Goal: Information Seeking & Learning: Learn about a topic

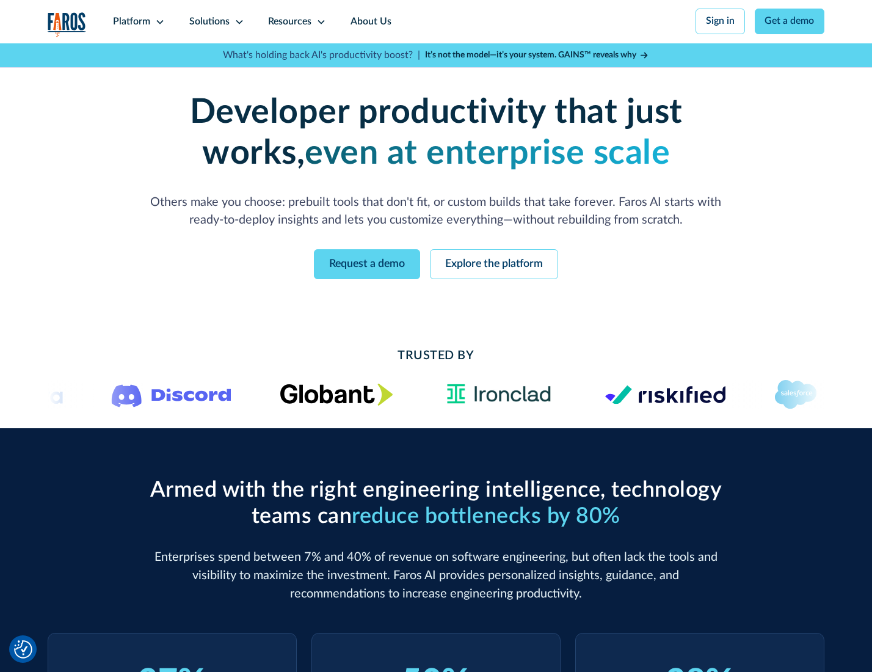
click at [158, 21] on icon at bounding box center [160, 22] width 10 height 10
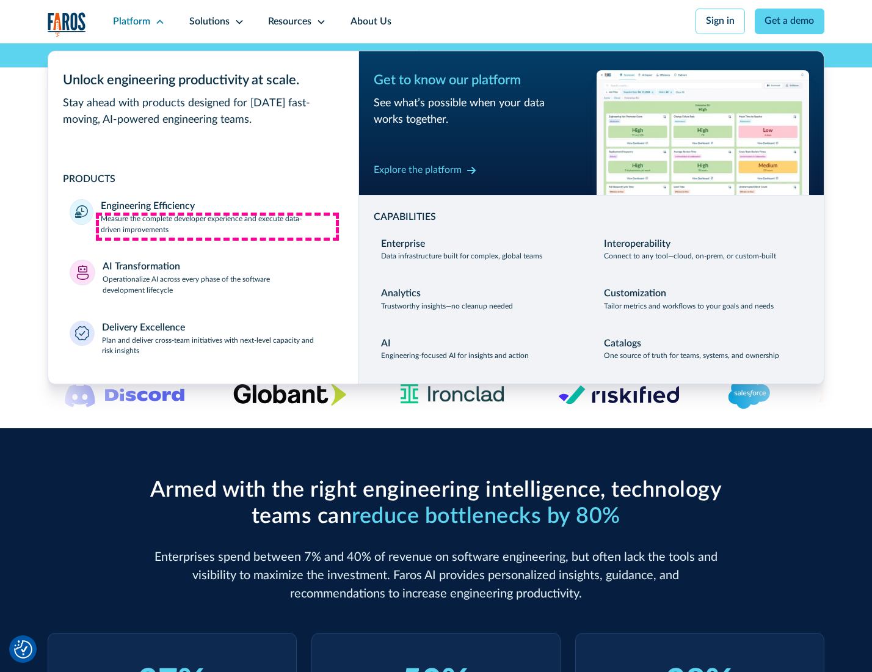
click at [217, 226] on p "Measure the complete developer experience and execute data-driven improvements" at bounding box center [219, 225] width 236 height 22
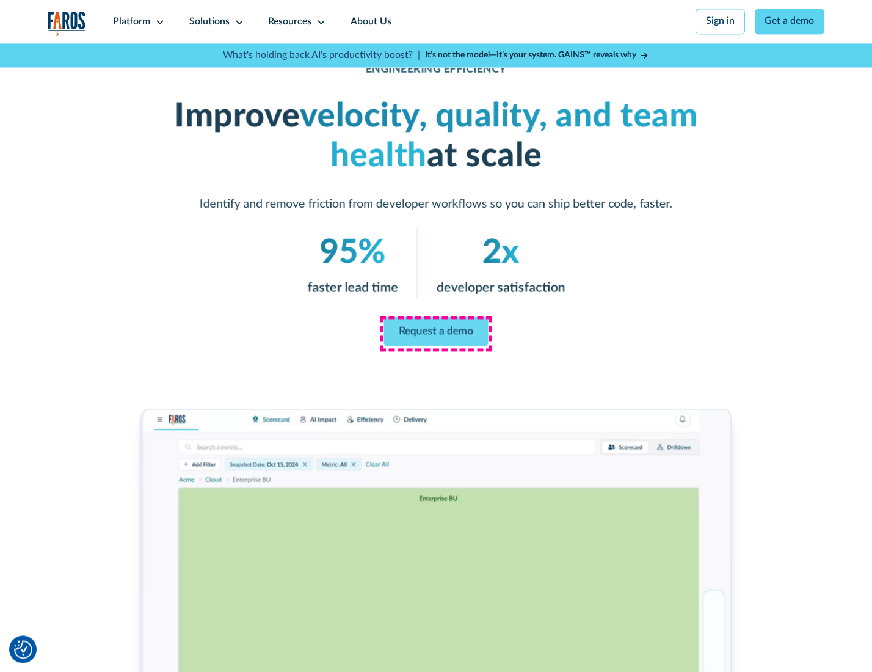
click at [435, 333] on link "Request a demo" at bounding box center [436, 331] width 104 height 29
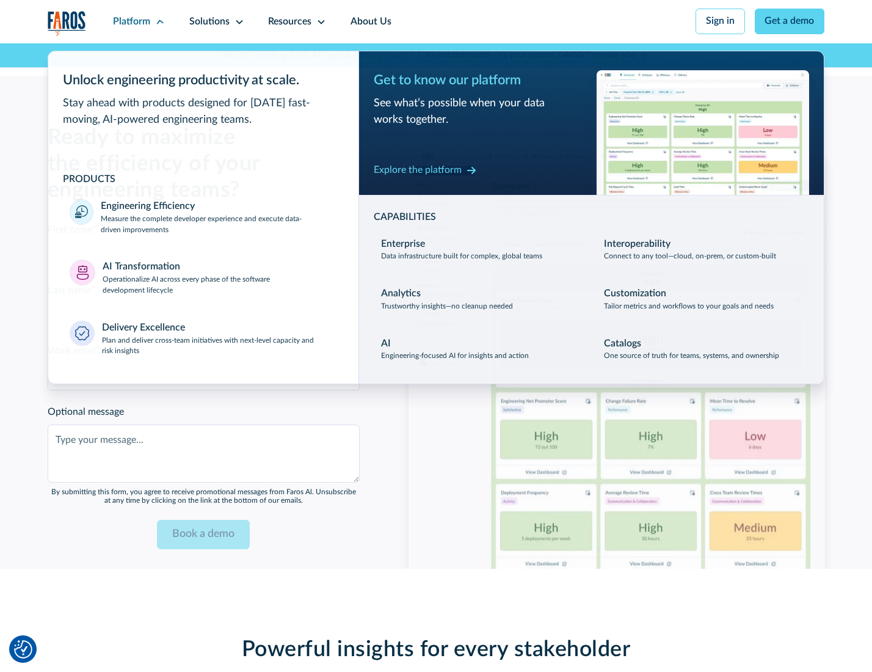
scroll to position [2658, 0]
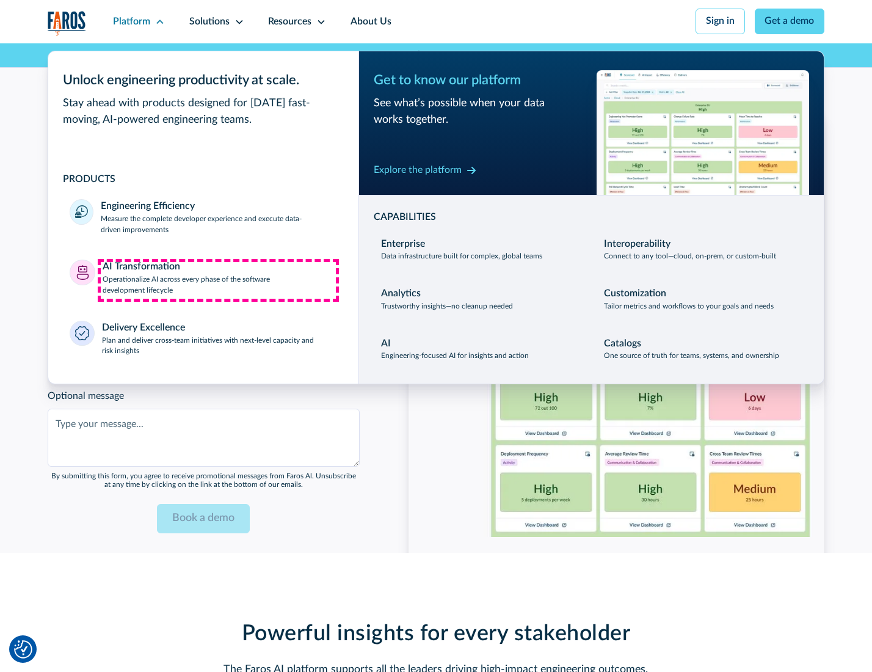
click at [218, 280] on p "Operationalize AI across every phase of the software development lifecycle" at bounding box center [220, 285] width 234 height 22
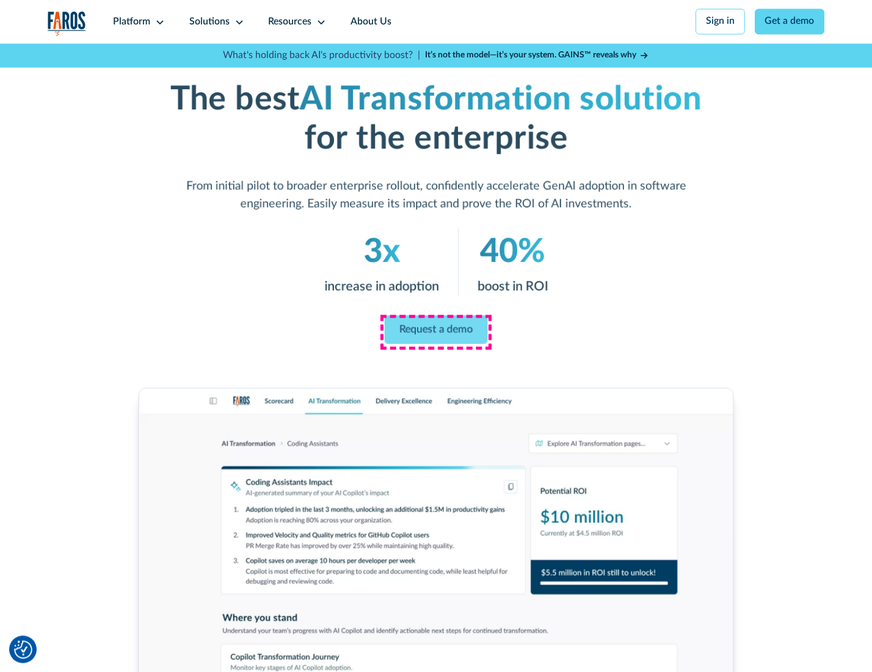
click at [435, 332] on link "Request a demo" at bounding box center [436, 329] width 103 height 29
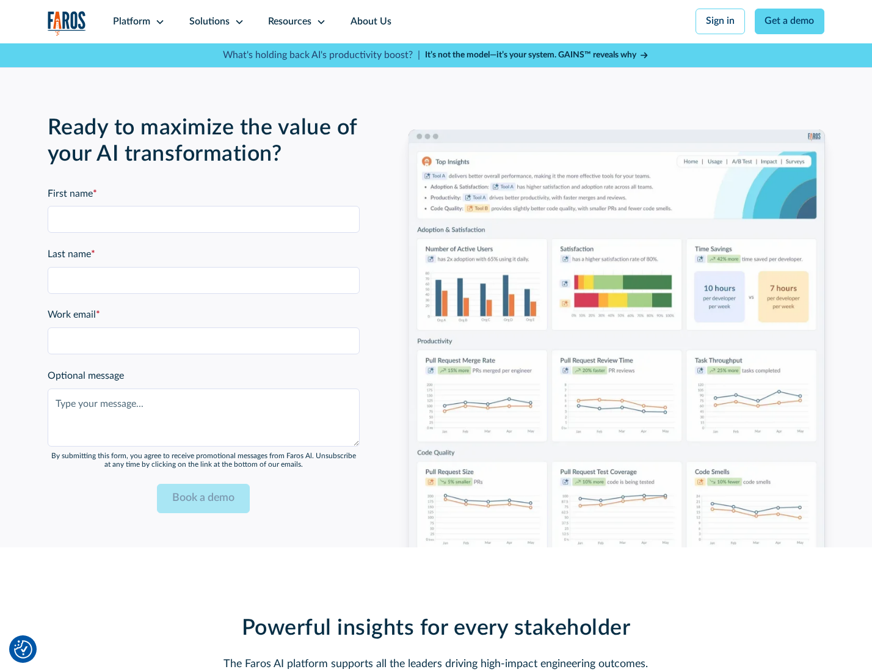
scroll to position [2951, 0]
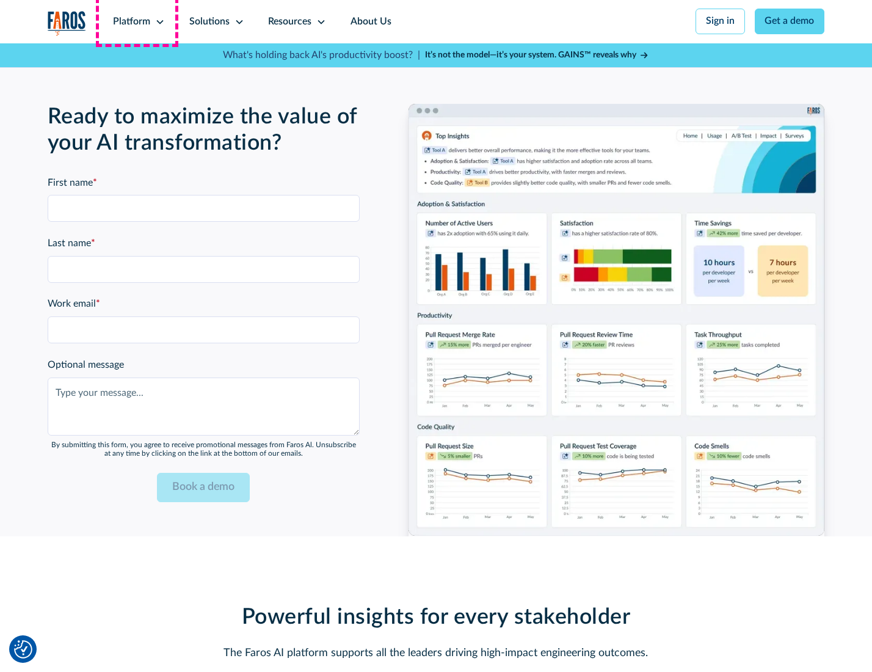
click at [137, 21] on div "Platform" at bounding box center [131, 22] width 37 height 15
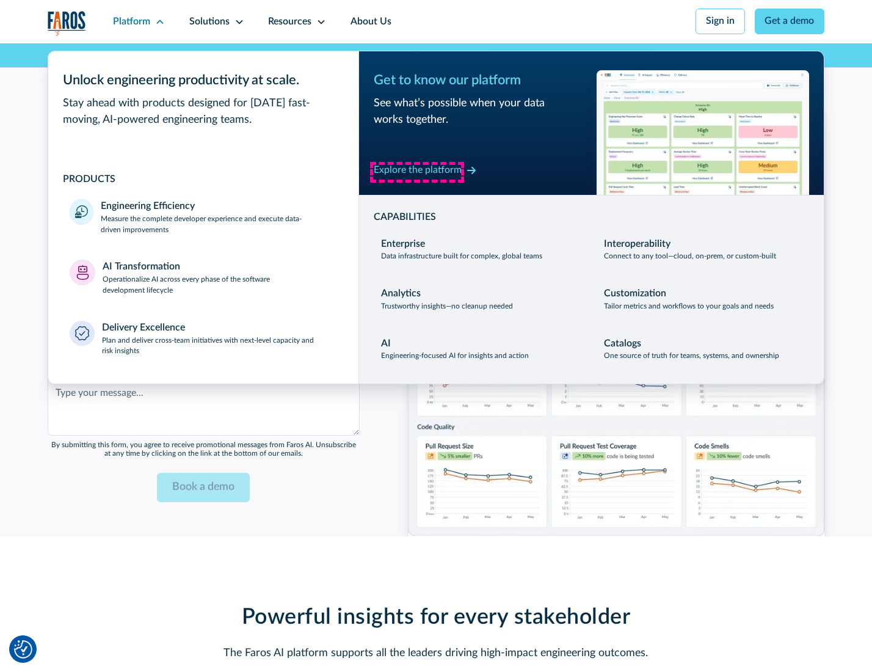
click at [417, 172] on div "Explore the platform" at bounding box center [418, 170] width 88 height 15
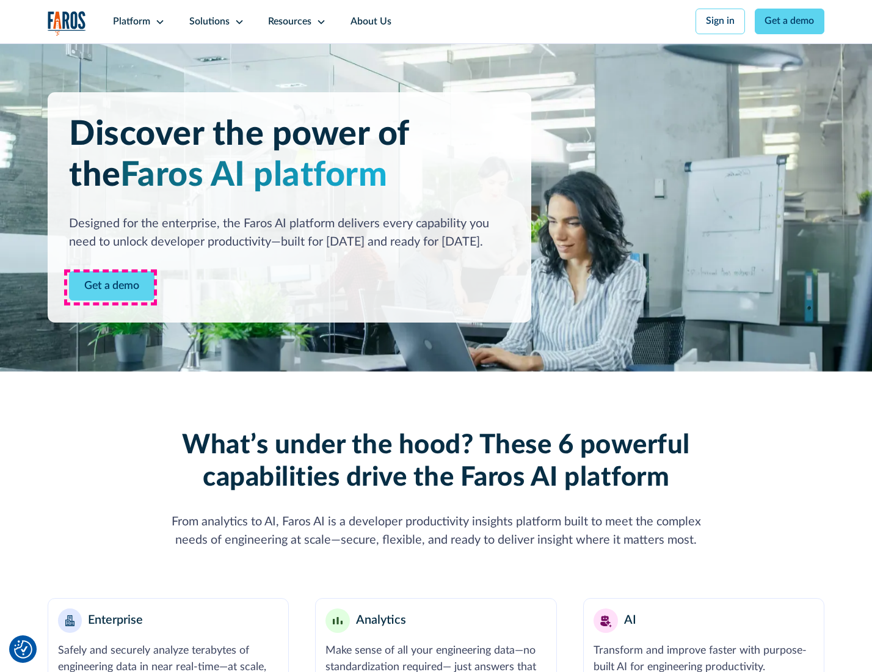
click at [111, 287] on link "Get a demo" at bounding box center [111, 286] width 85 height 30
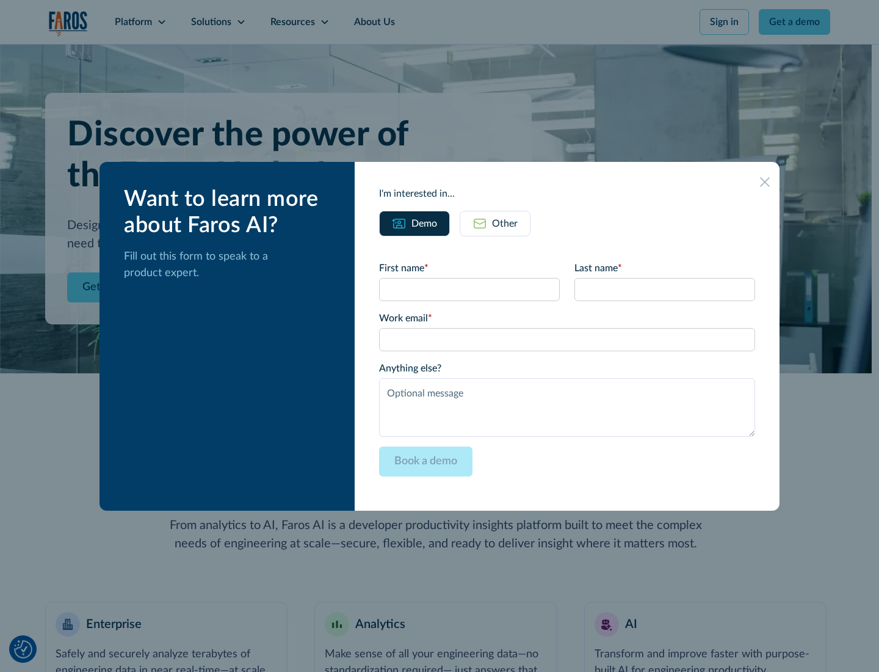
click at [504, 223] on div "Other" at bounding box center [505, 223] width 26 height 15
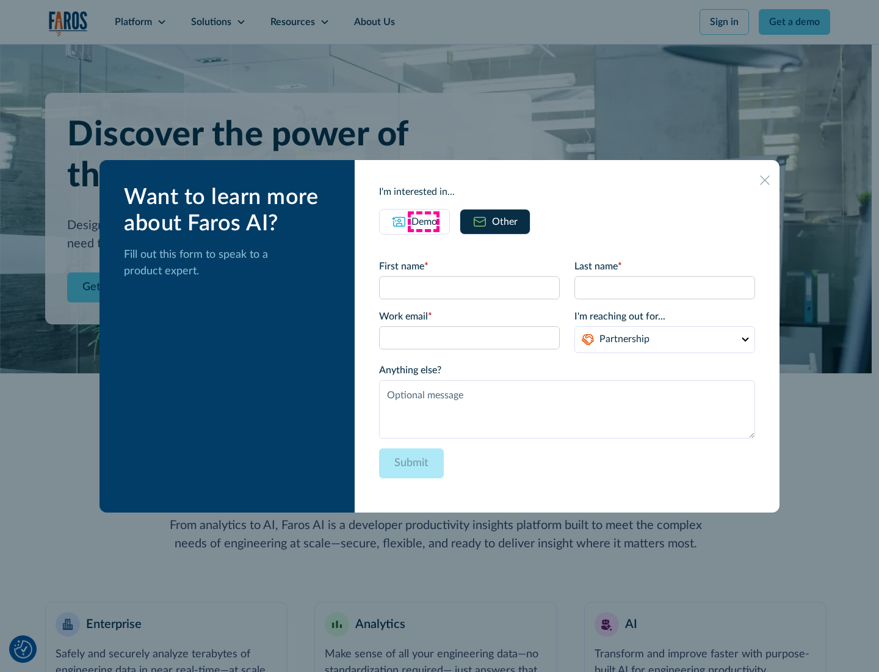
click at [423, 221] on div "Demo" at bounding box center [424, 221] width 26 height 15
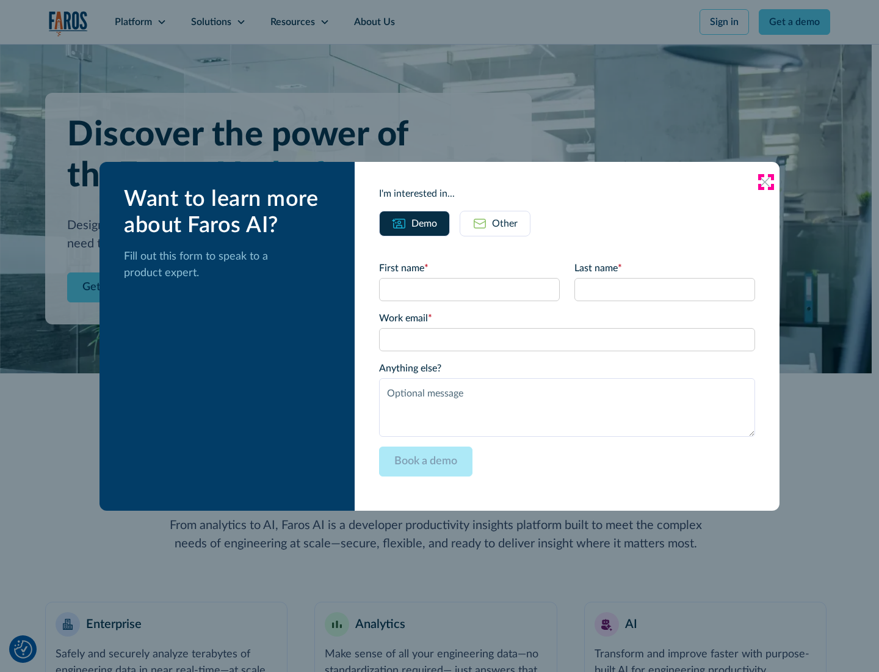
click at [766, 181] on icon at bounding box center [765, 182] width 10 height 10
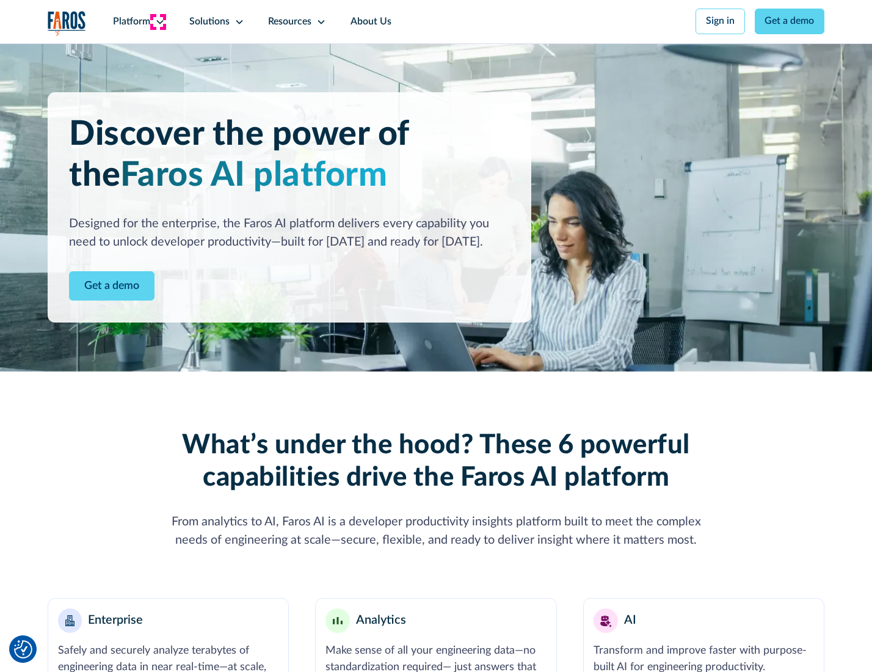
click at [158, 21] on icon at bounding box center [160, 22] width 10 height 10
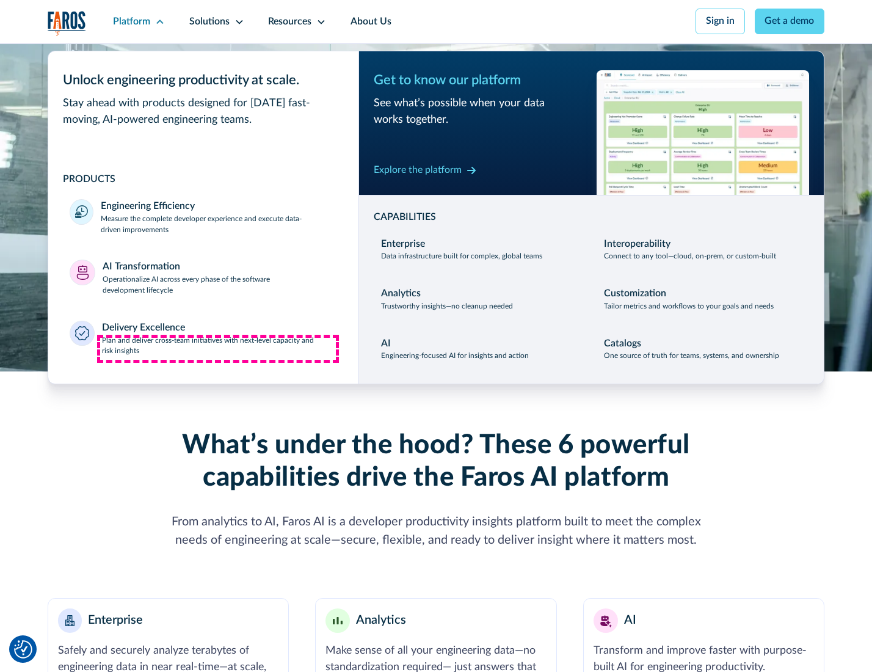
click at [218, 348] on p "Plan and deliver cross-team initiatives with next-level capacity and risk insig…" at bounding box center [219, 346] width 235 height 22
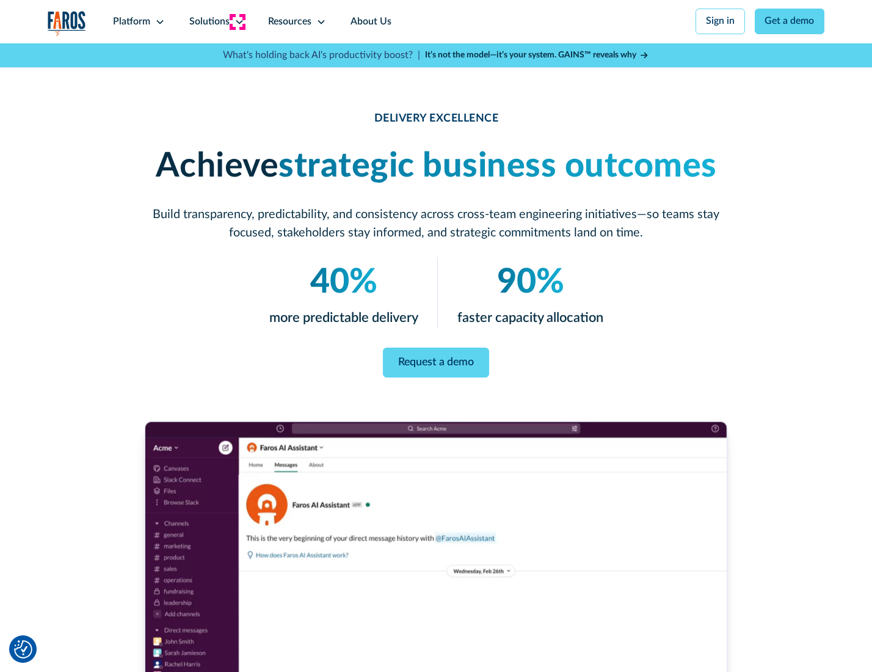
click at [237, 21] on icon at bounding box center [239, 22] width 10 height 10
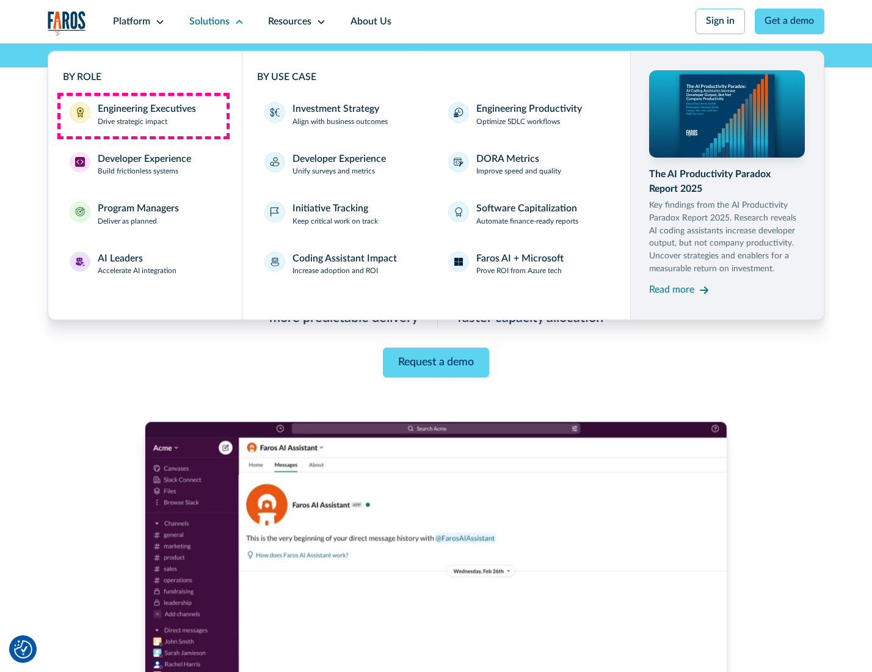
click at [143, 115] on div "Engineering Executives" at bounding box center [147, 109] width 98 height 15
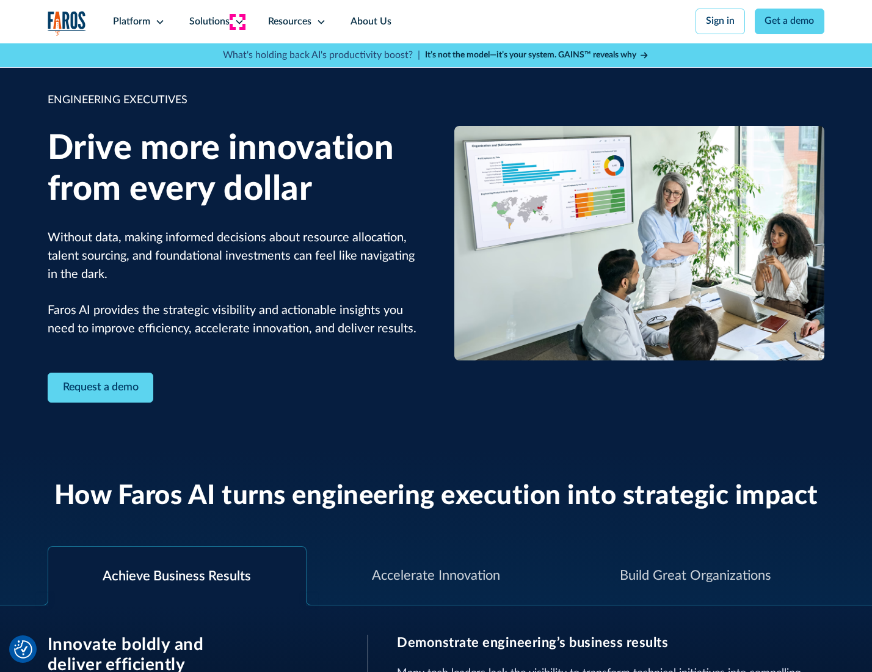
click at [237, 21] on icon at bounding box center [239, 22] width 10 height 10
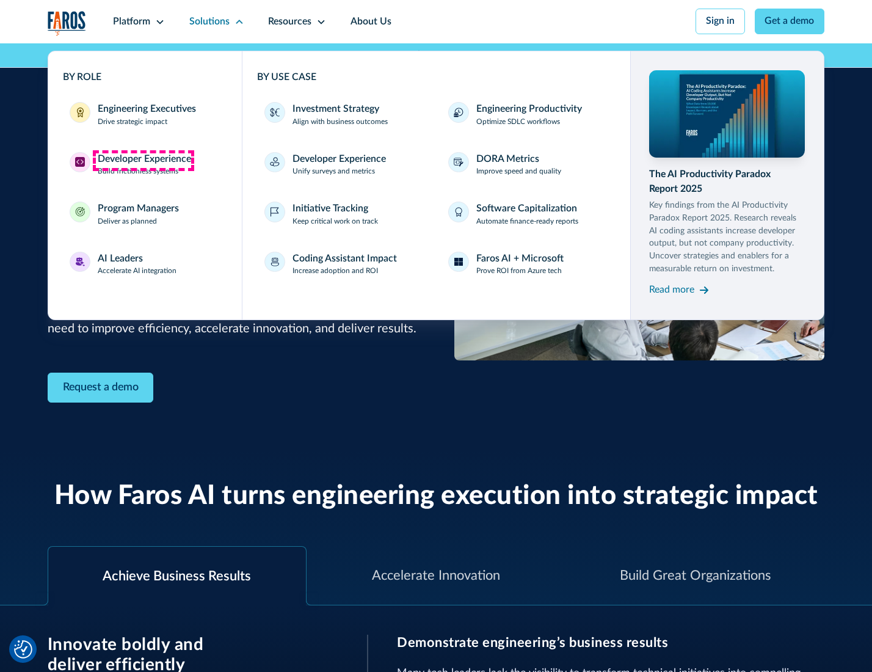
click at [143, 160] on div "Developer Experience" at bounding box center [144, 159] width 93 height 15
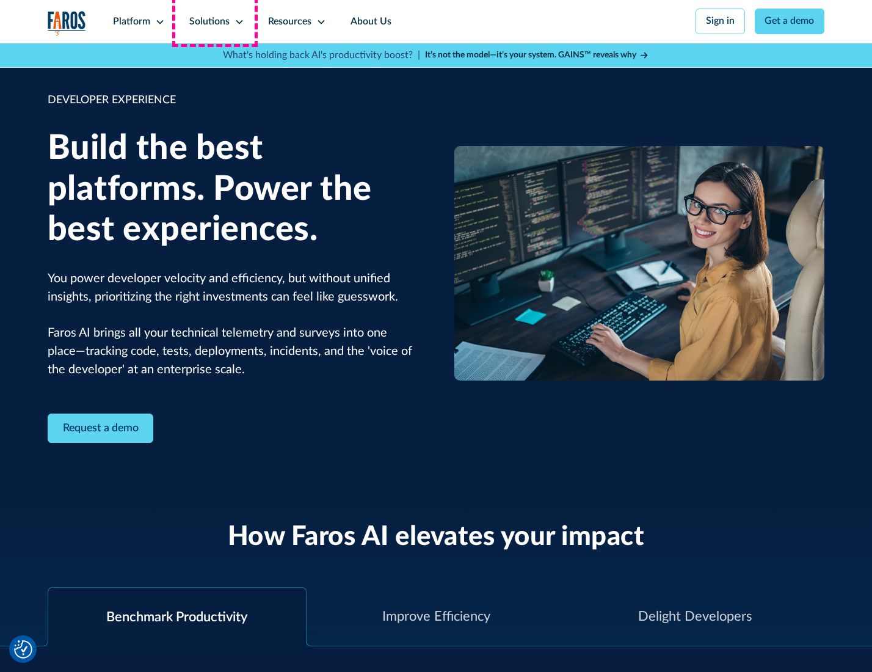
click at [215, 21] on div "Solutions" at bounding box center [209, 22] width 40 height 15
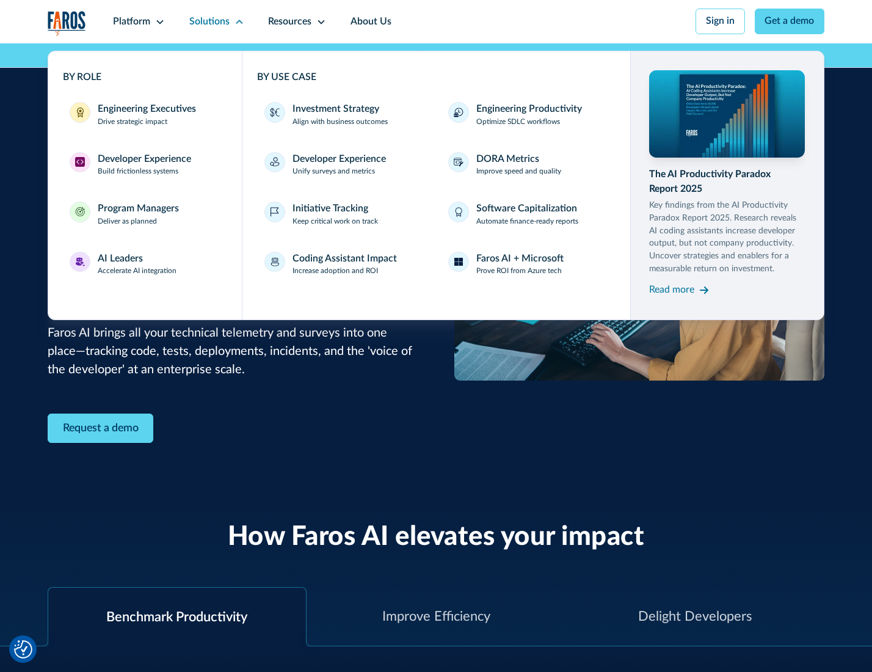
click at [136, 216] on div "Program Managers" at bounding box center [138, 208] width 81 height 15
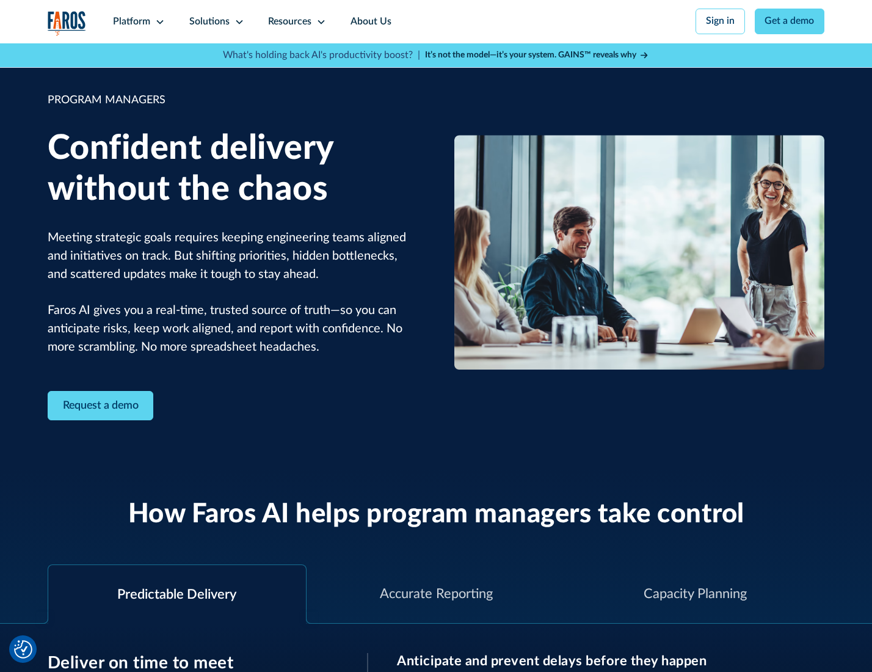
click at [237, 22] on icon at bounding box center [239, 22] width 10 height 10
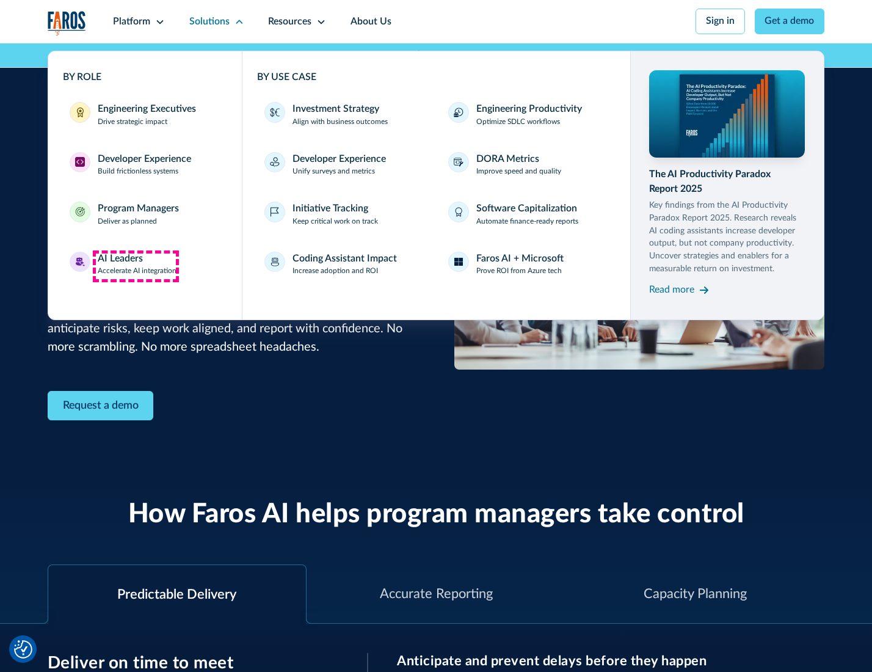
click at [136, 266] on div "AI Leaders" at bounding box center [120, 259] width 45 height 15
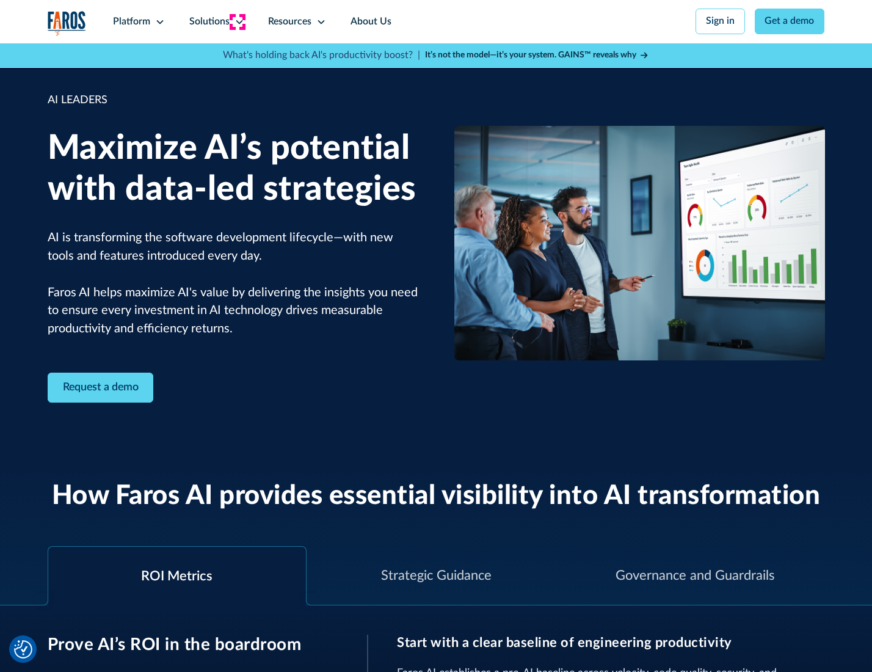
click at [237, 21] on icon at bounding box center [239, 22] width 10 height 10
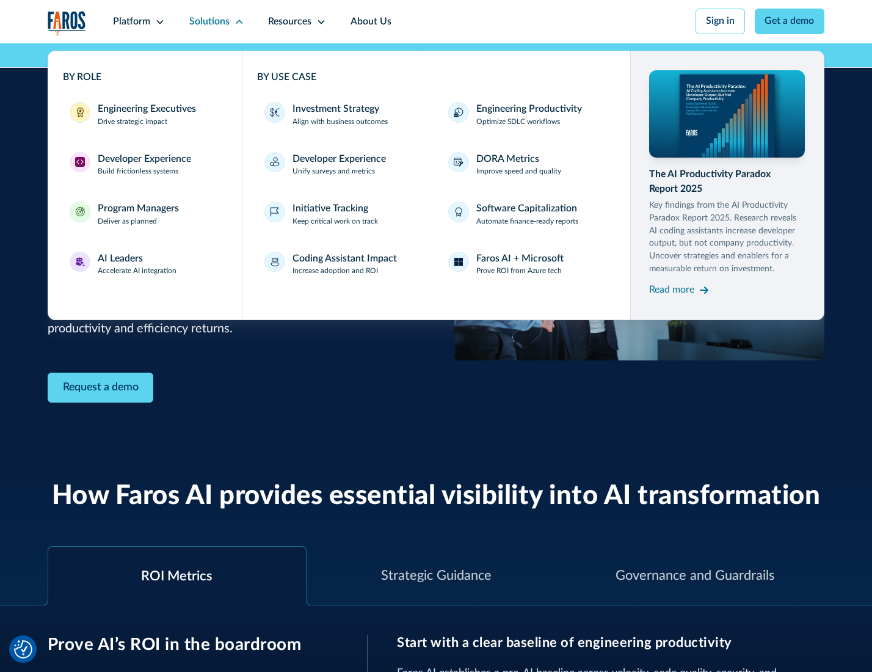
click at [335, 110] on div "Investment Strategy" at bounding box center [335, 109] width 87 height 15
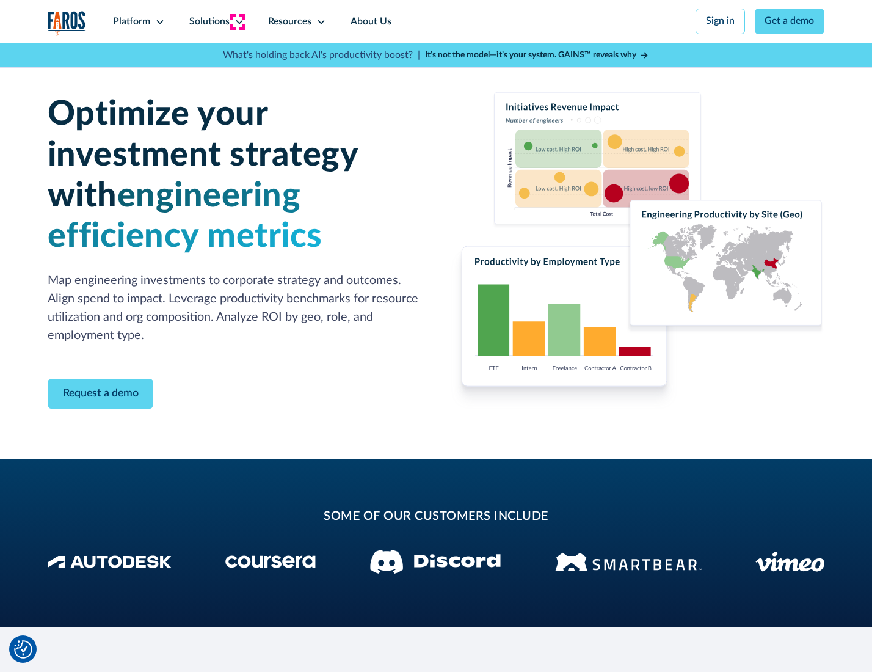
click at [237, 21] on icon at bounding box center [239, 22] width 10 height 10
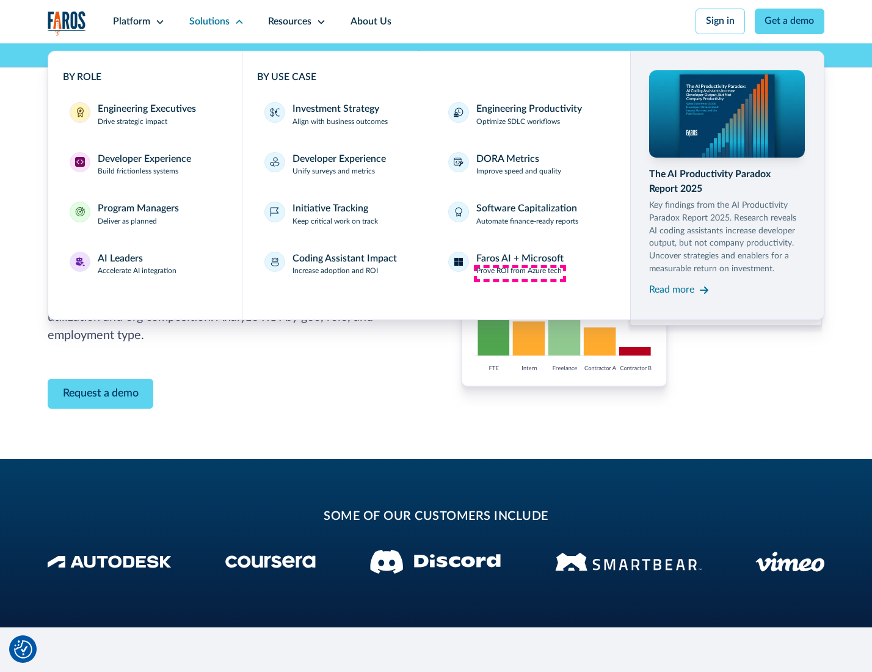
click at [520, 273] on p "Prove ROI from Azure tech" at bounding box center [518, 271] width 85 height 11
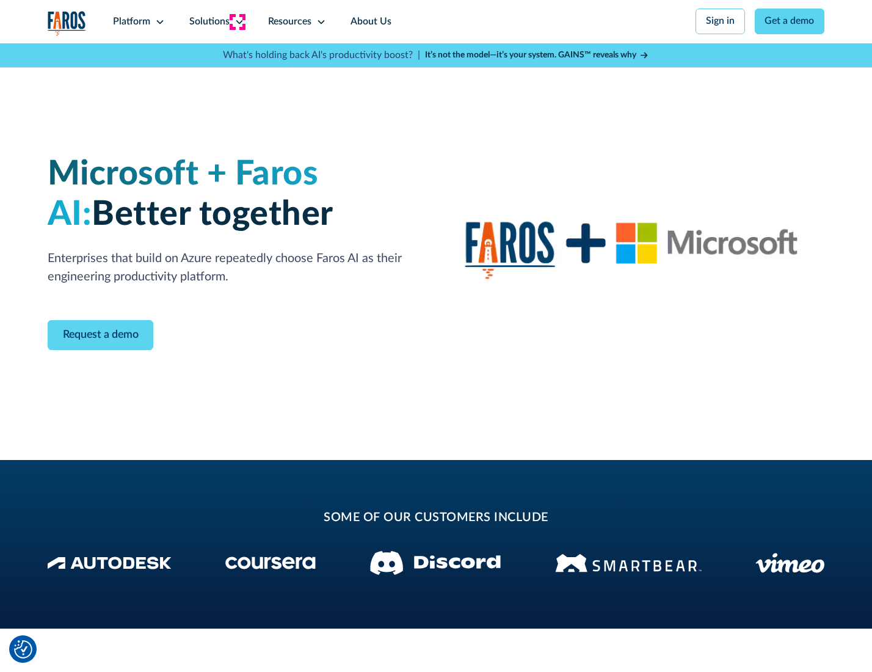
click at [237, 21] on icon at bounding box center [239, 22] width 10 height 10
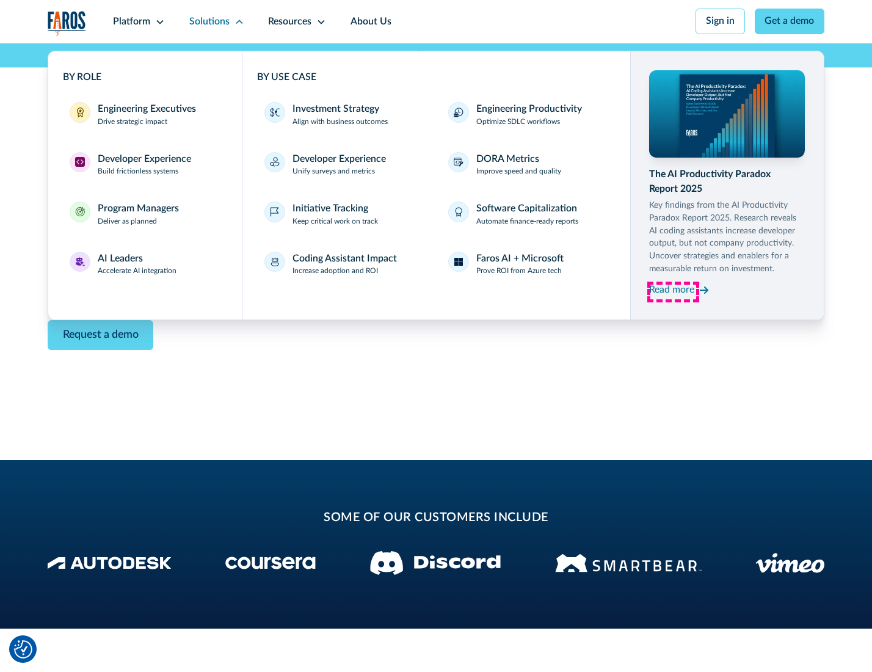
click at [673, 292] on div "Read more" at bounding box center [671, 290] width 45 height 15
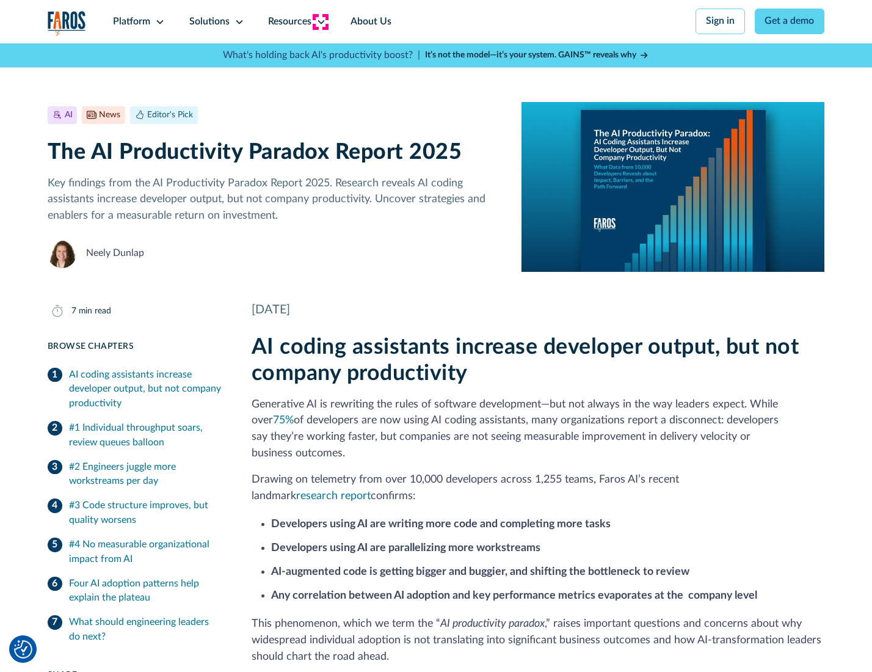
click at [320, 21] on icon at bounding box center [321, 22] width 10 height 10
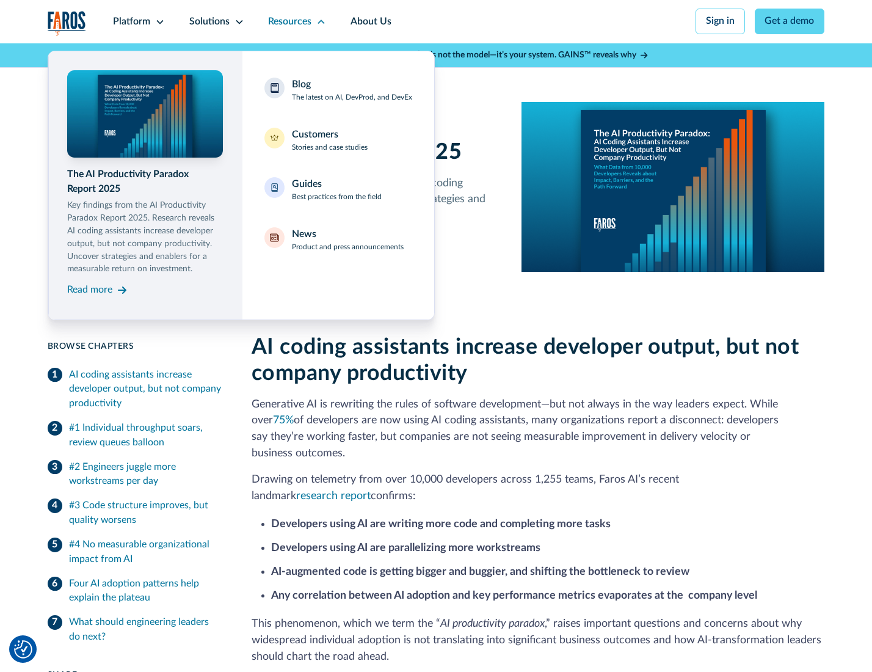
click at [351, 91] on div "Blog The latest on AI, DevProd, and DevEx" at bounding box center [352, 91] width 120 height 26
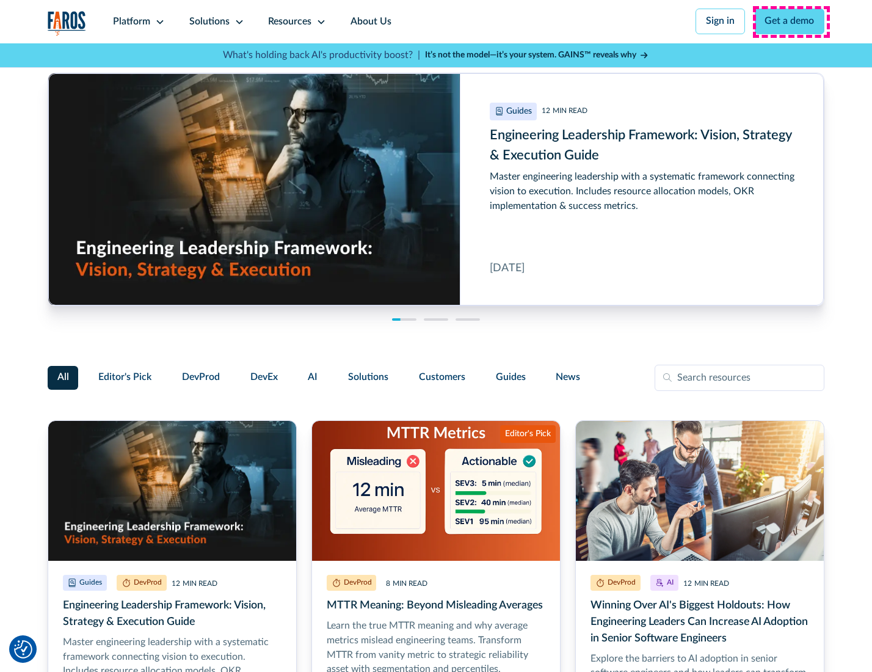
click at [791, 21] on link "Get a demo" at bounding box center [790, 22] width 70 height 26
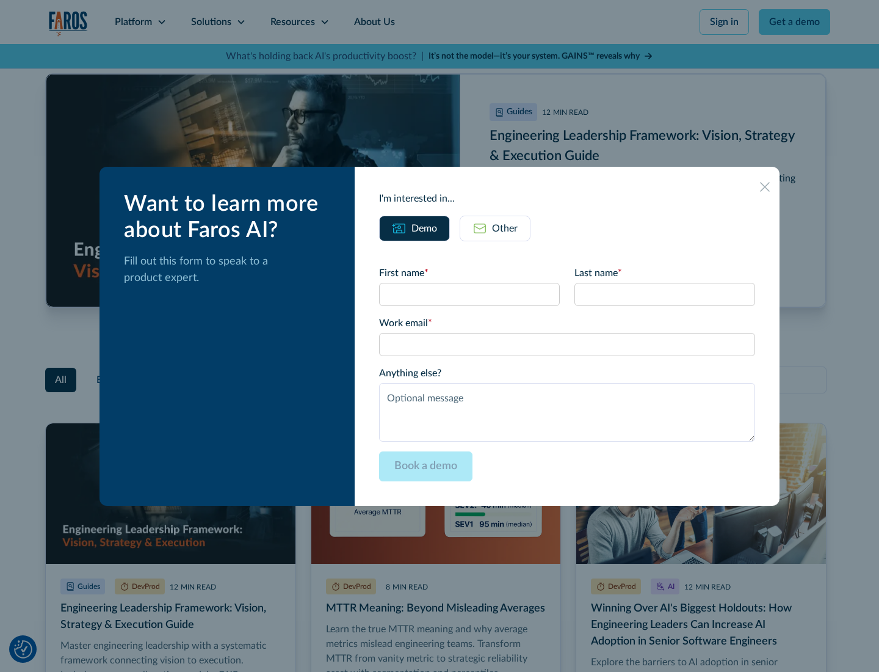
click at [495, 228] on div "Other" at bounding box center [505, 228] width 26 height 15
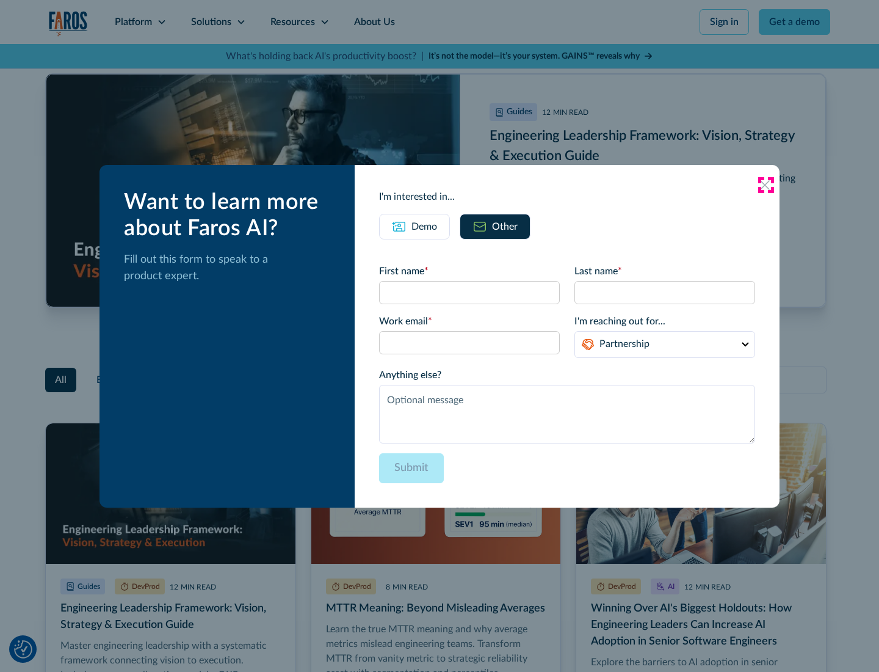
click at [766, 184] on icon at bounding box center [765, 185] width 10 height 10
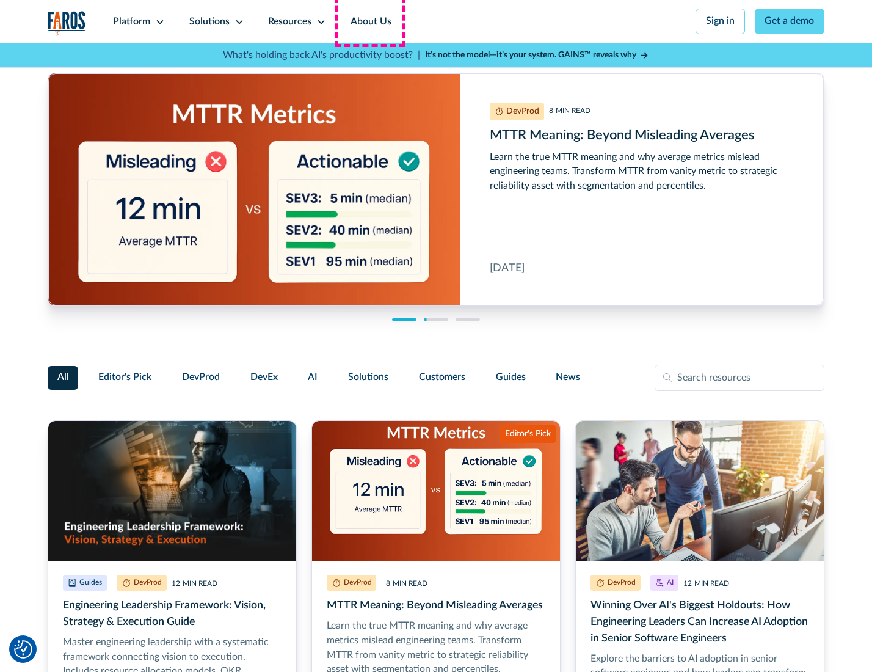
click at [369, 21] on link "About Us" at bounding box center [370, 21] width 65 height 43
